Goal: Find specific page/section: Find specific page/section

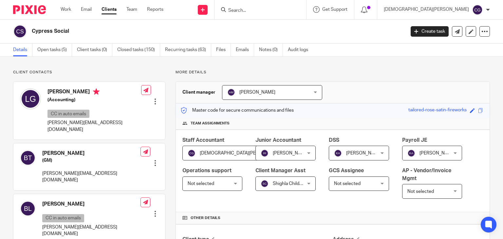
scroll to position [517, 0]
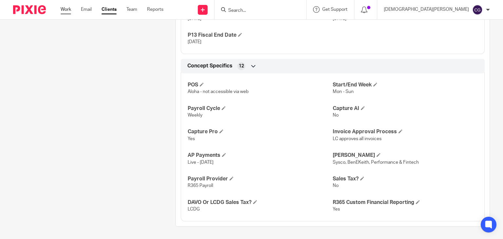
click at [63, 9] on link "Work" at bounding box center [66, 9] width 10 height 7
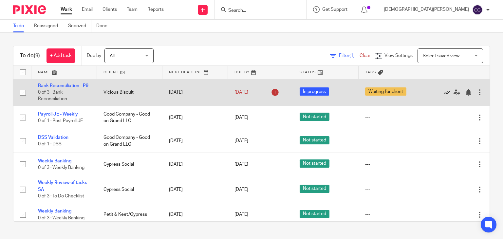
click at [444, 94] on icon at bounding box center [447, 92] width 7 height 7
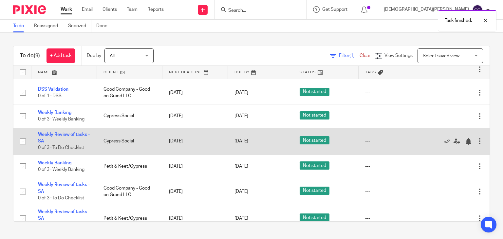
scroll to position [33, 0]
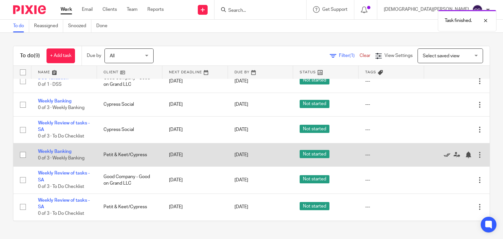
click at [444, 154] on icon at bounding box center [447, 155] width 7 height 7
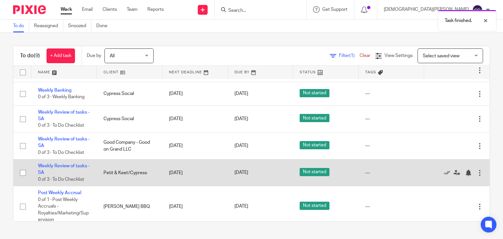
scroll to position [50, 0]
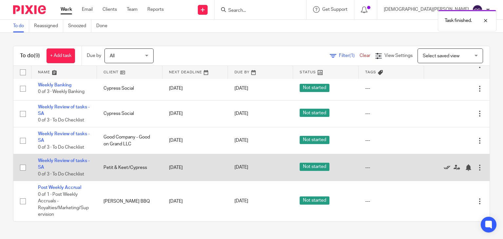
click at [444, 167] on icon at bounding box center [447, 167] width 7 height 7
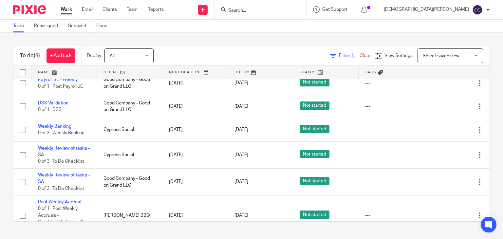
scroll to position [0, 0]
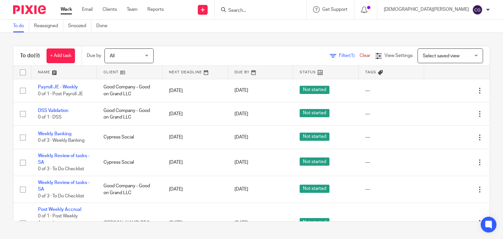
click at [286, 9] on input "Search" at bounding box center [257, 11] width 59 height 6
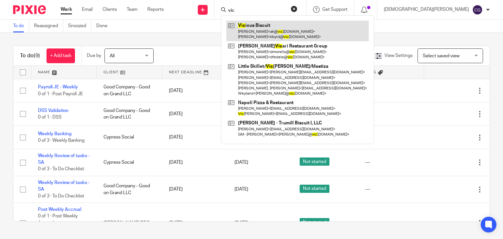
type input "vic"
click at [306, 26] on link at bounding box center [297, 31] width 142 height 20
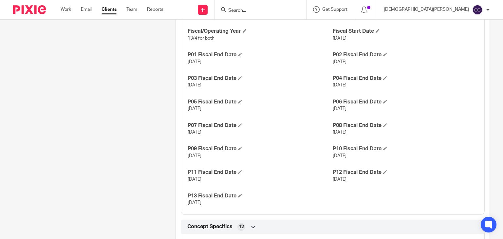
scroll to position [491, 0]
